Goal: Navigation & Orientation: Find specific page/section

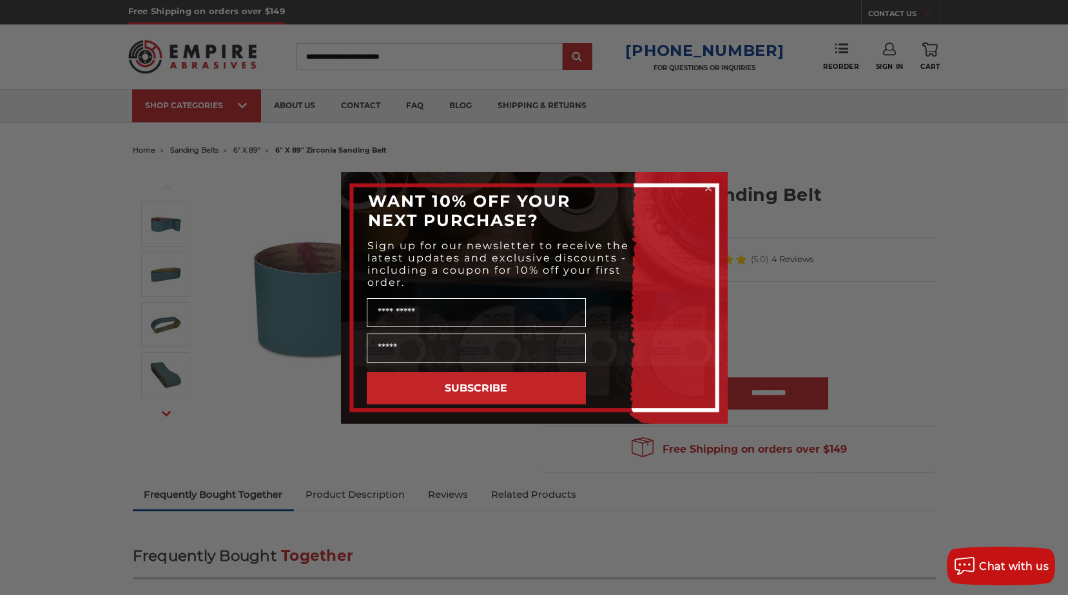
click at [709, 188] on icon "Close dialog" at bounding box center [708, 188] width 5 height 5
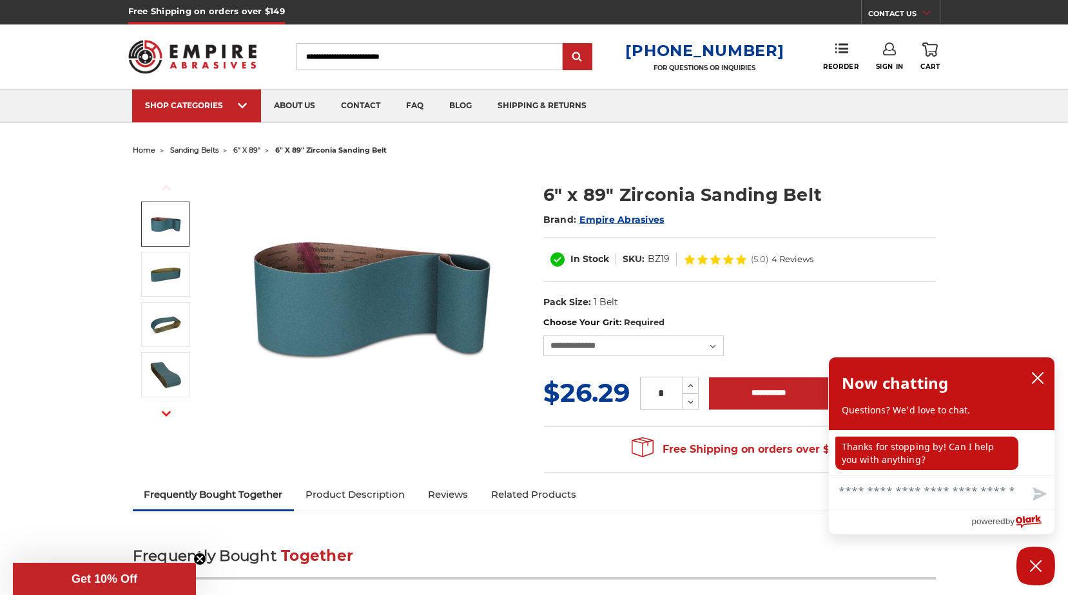
click at [187, 148] on span "sanding belts" at bounding box center [194, 150] width 48 height 9
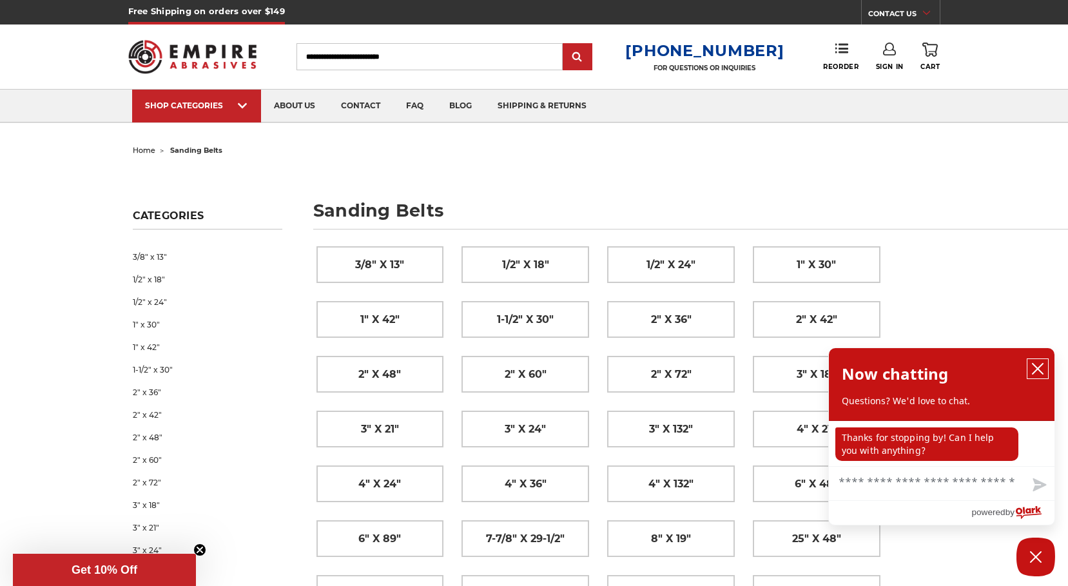
click at [1040, 365] on icon "close chatbox" at bounding box center [1037, 368] width 13 height 13
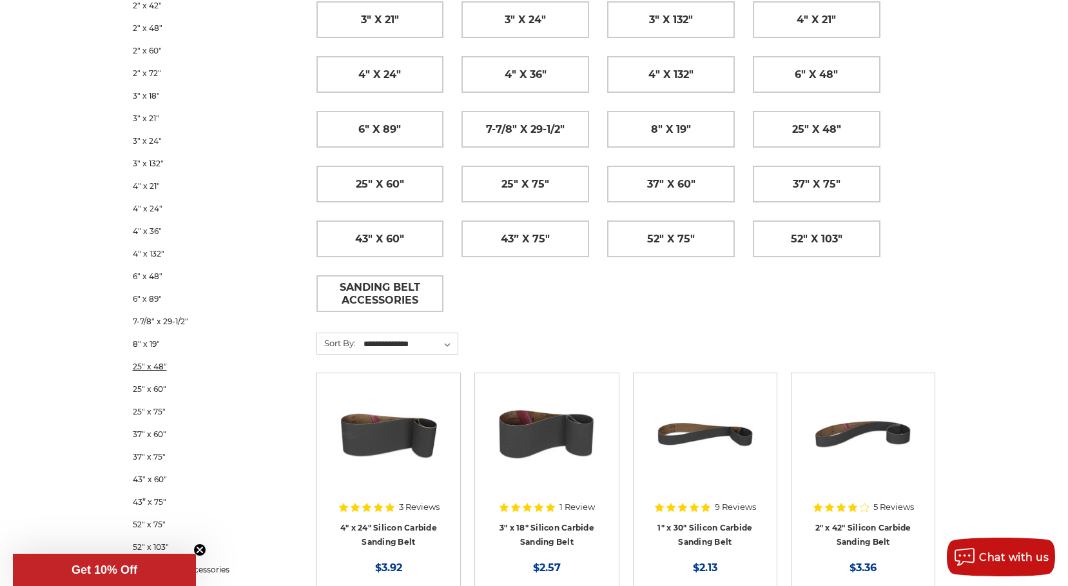
scroll to position [387, 0]
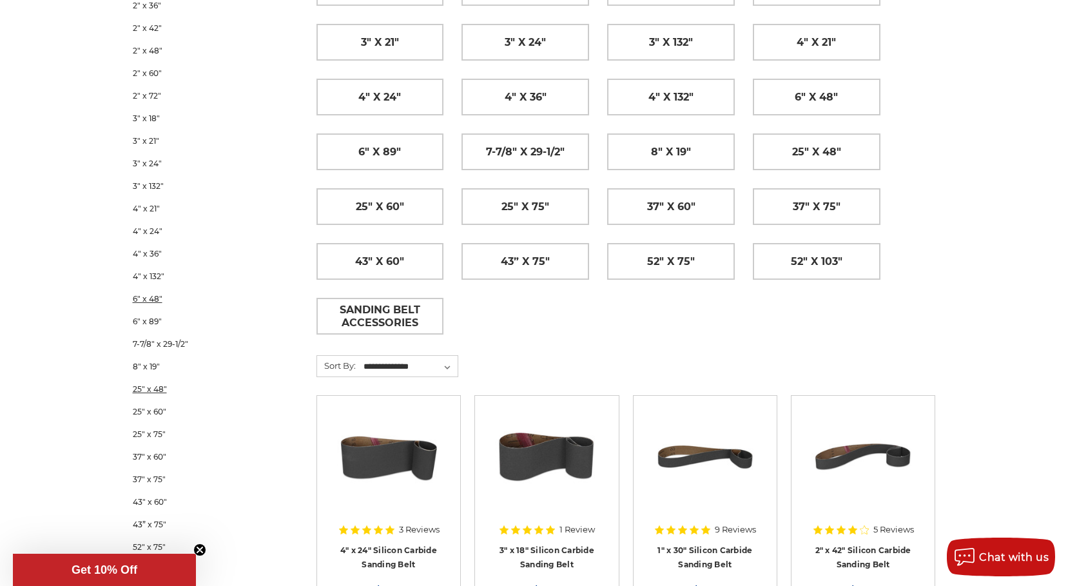
drag, startPoint x: 180, startPoint y: 314, endPoint x: 175, endPoint y: 299, distance: 15.5
drag, startPoint x: 175, startPoint y: 299, endPoint x: 169, endPoint y: 294, distance: 7.9
drag, startPoint x: 169, startPoint y: 294, endPoint x: 40, endPoint y: -45, distance: 363.2
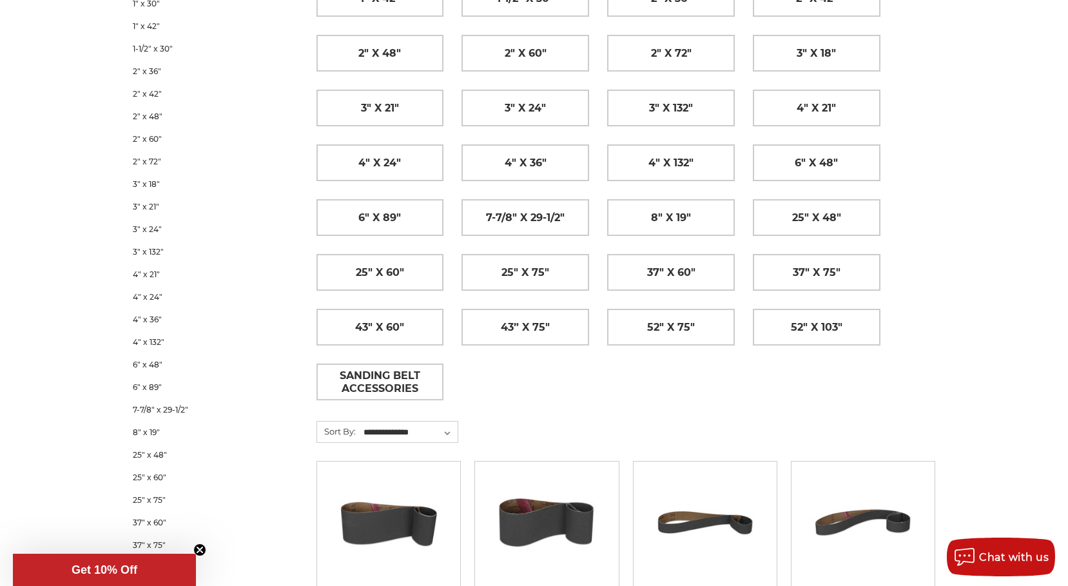
scroll to position [193, 0]
